Goal: Task Accomplishment & Management: Manage account settings

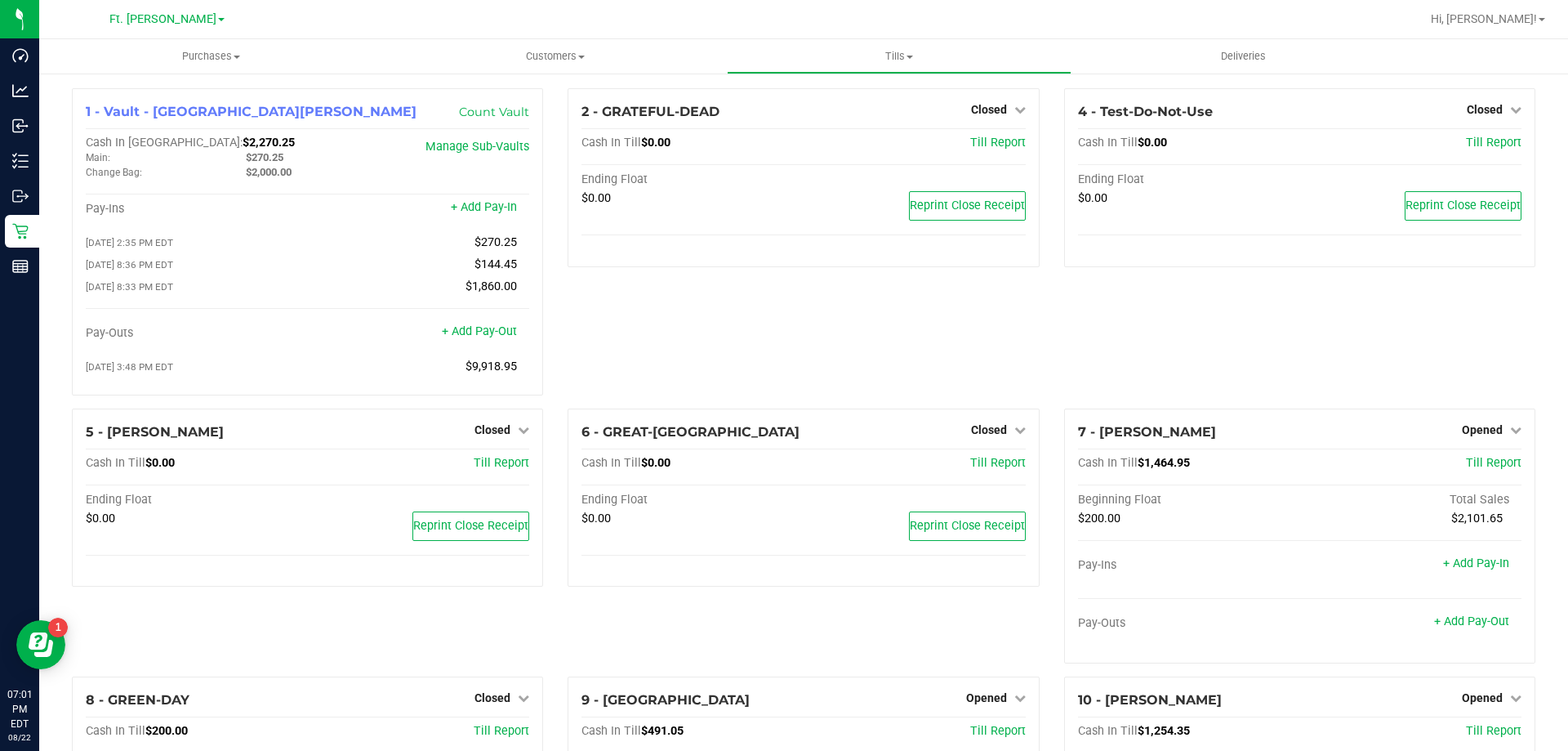
drag, startPoint x: 0, startPoint y: 0, endPoint x: 791, endPoint y: 662, distance: 1031.5
drag, startPoint x: 0, startPoint y: 348, endPoint x: 311, endPoint y: 317, distance: 312.5
click at [302, 320] on div at bounding box center [307, 321] width 443 height 12
click at [1524, 16] on span "Hi, [PERSON_NAME]!" at bounding box center [1484, 19] width 107 height 13
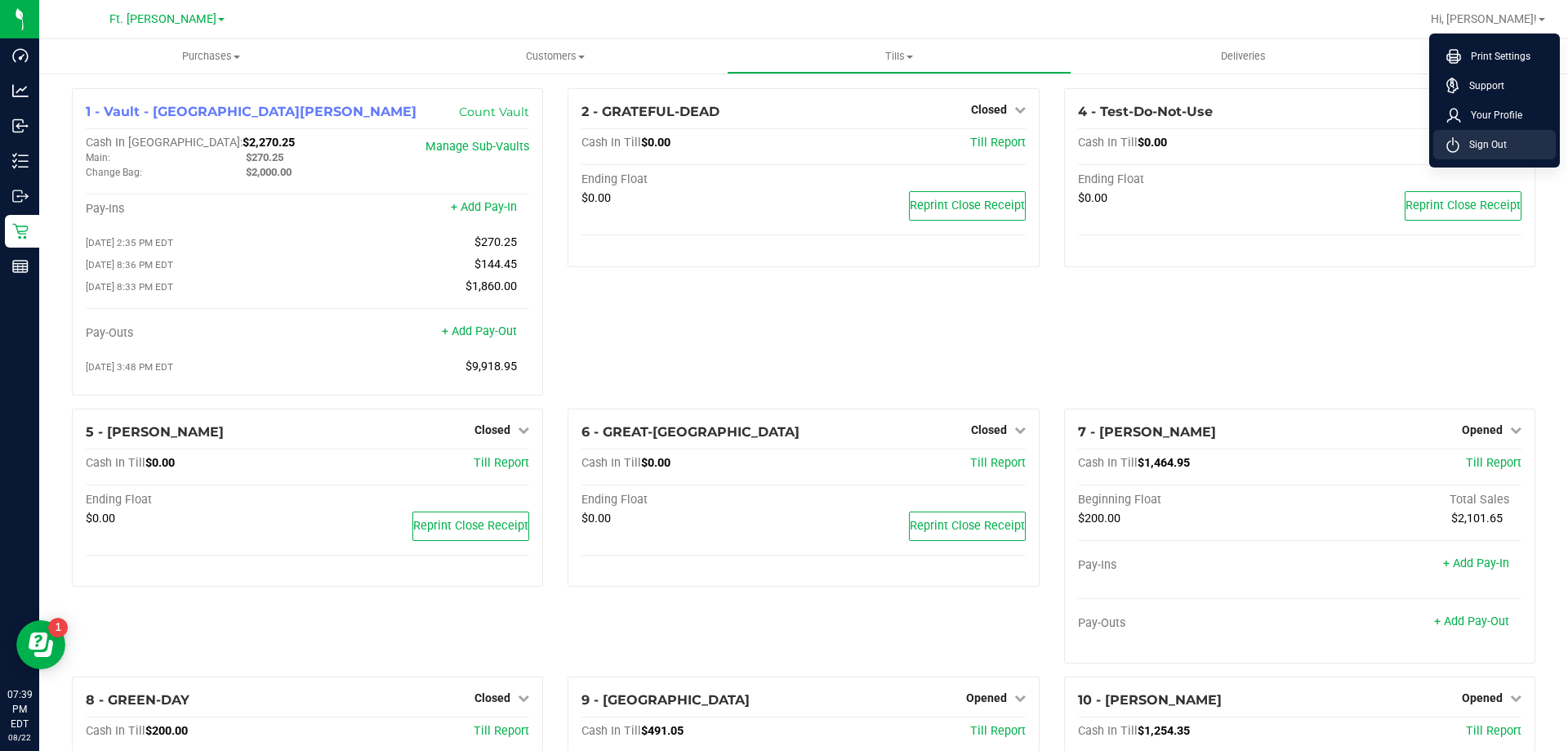
click at [1491, 145] on span "Sign Out" at bounding box center [1482, 145] width 47 height 16
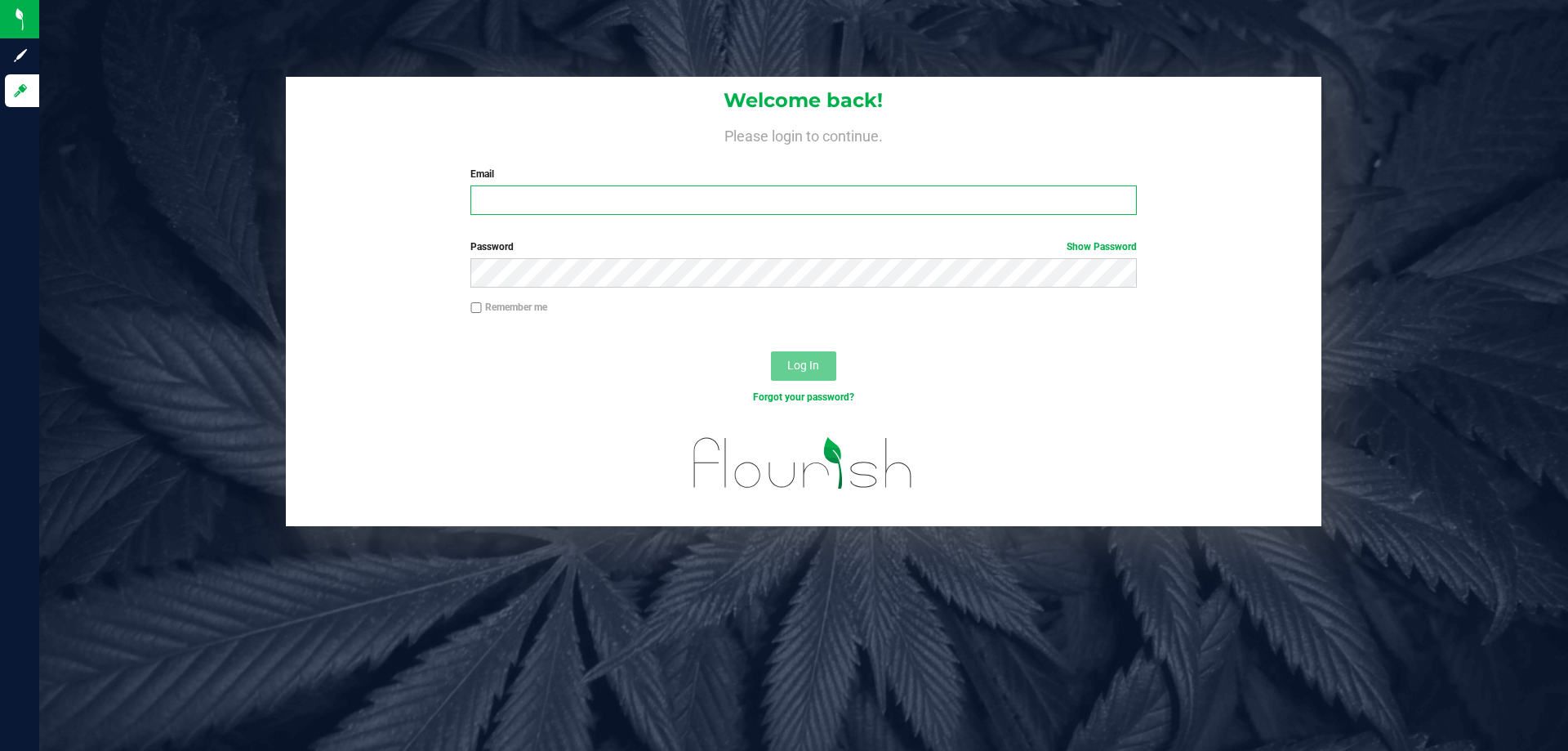
click at [634, 194] on input "Email" at bounding box center [803, 200] width 666 height 30
type input "[EMAIL_ADDRESS][DOMAIN_NAME]"
click at [770, 352] on button "Log In" at bounding box center [803, 366] width 65 height 30
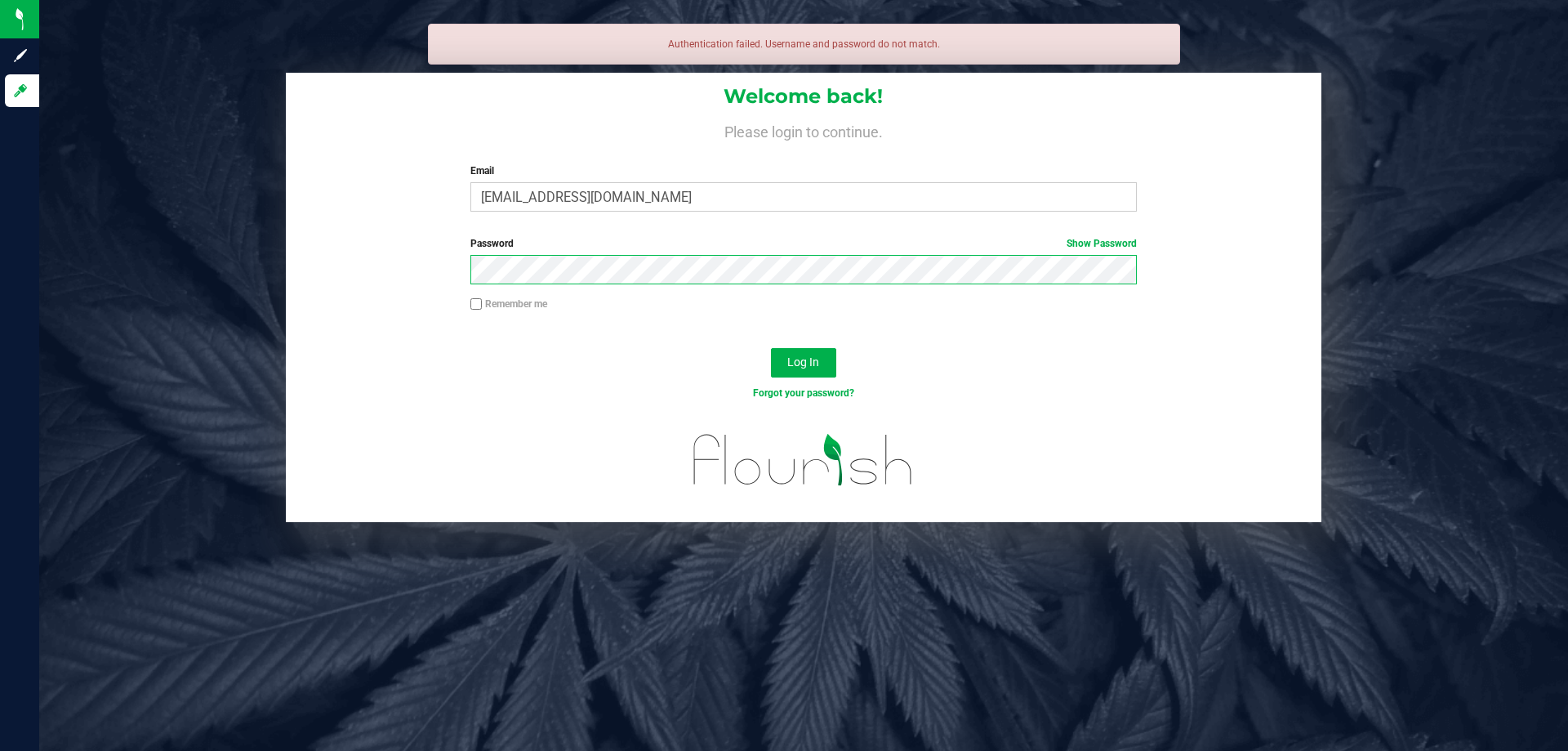
click at [770, 348] on button "Log In" at bounding box center [803, 362] width 65 height 30
